Goal: Find specific page/section: Find specific page/section

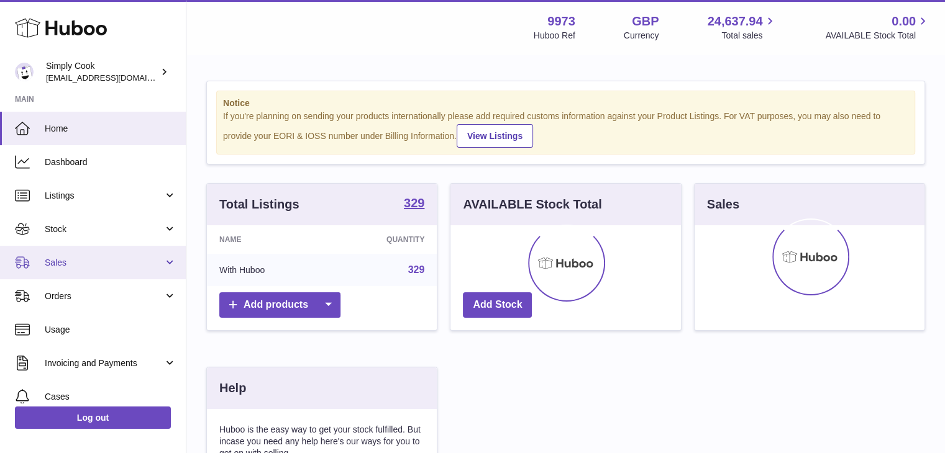
click at [119, 261] on span "Sales" at bounding box center [104, 263] width 119 height 12
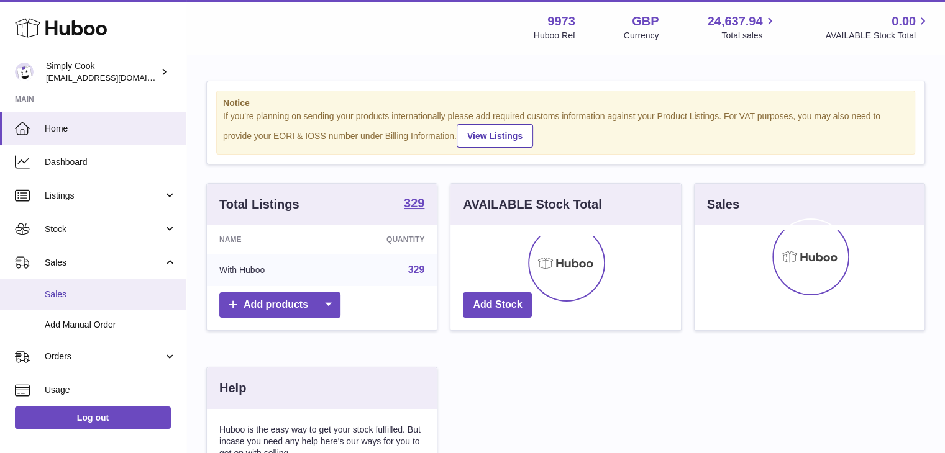
click at [130, 294] on span "Sales" at bounding box center [111, 295] width 132 height 12
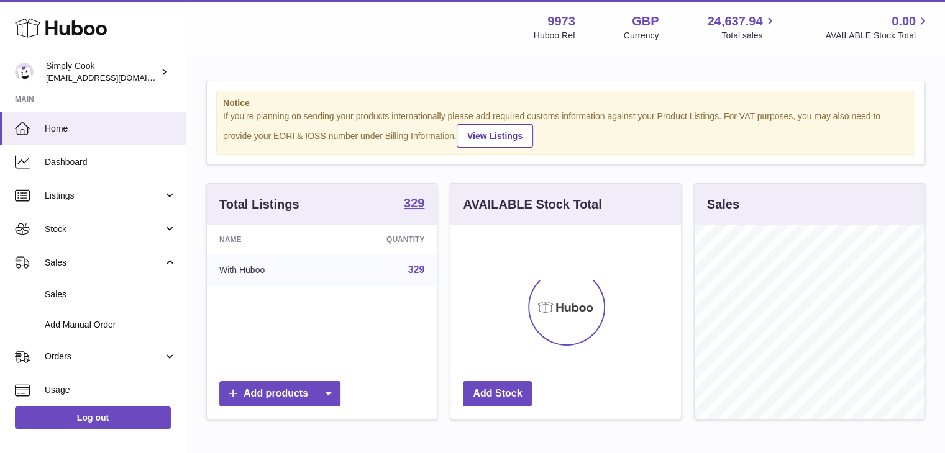
scroll to position [194, 230]
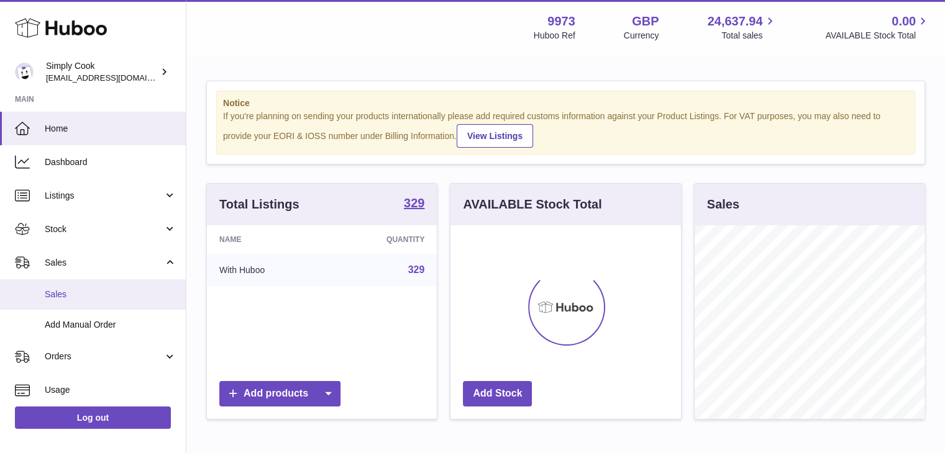
click at [70, 293] on span "Sales" at bounding box center [111, 295] width 132 height 12
click at [97, 294] on span "Sales" at bounding box center [111, 295] width 132 height 12
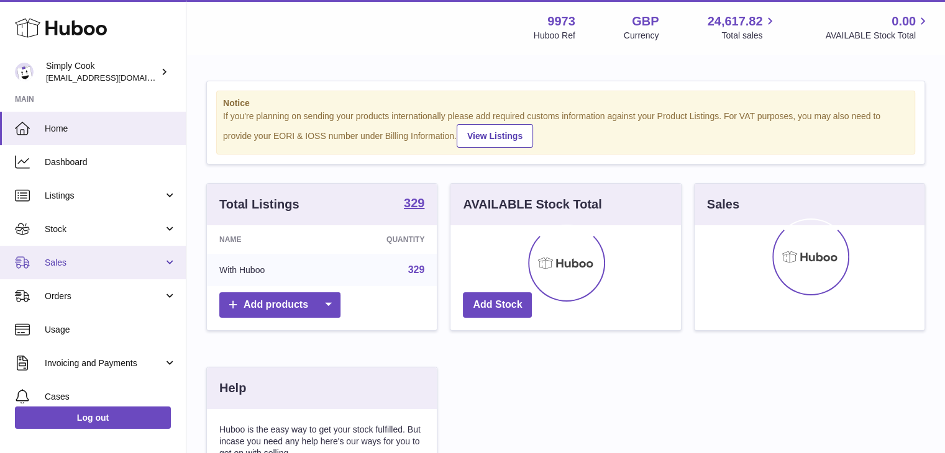
click at [91, 265] on span "Sales" at bounding box center [104, 263] width 119 height 12
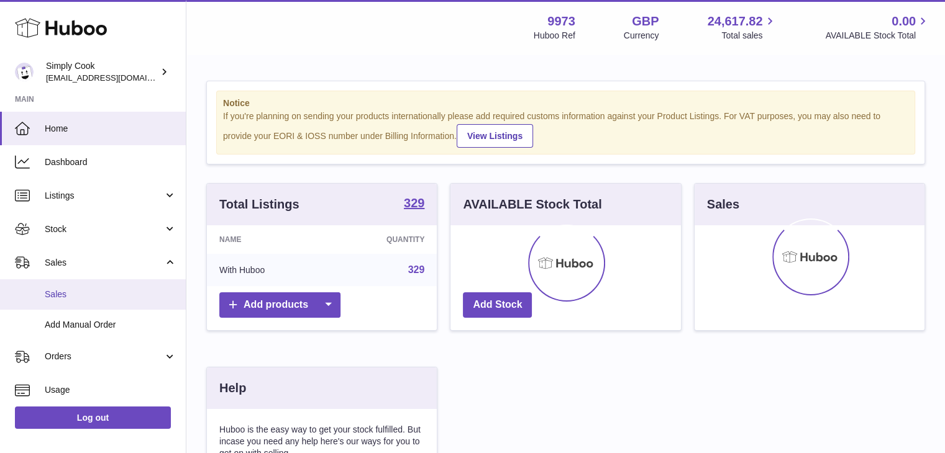
click at [104, 291] on span "Sales" at bounding box center [111, 295] width 132 height 12
